Goal: Browse casually

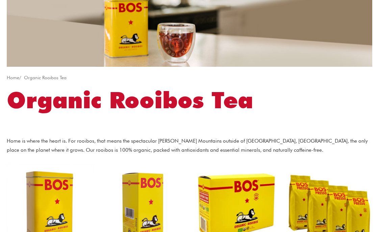
scroll to position [101, 0]
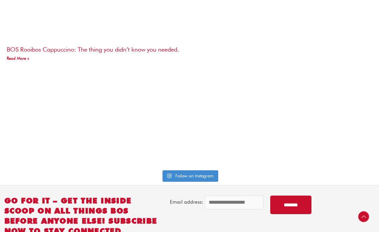
scroll to position [600, 0]
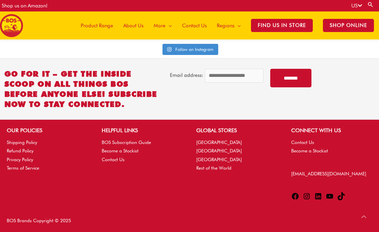
scroll to position [1720, 0]
